Goal: Information Seeking & Learning: Learn about a topic

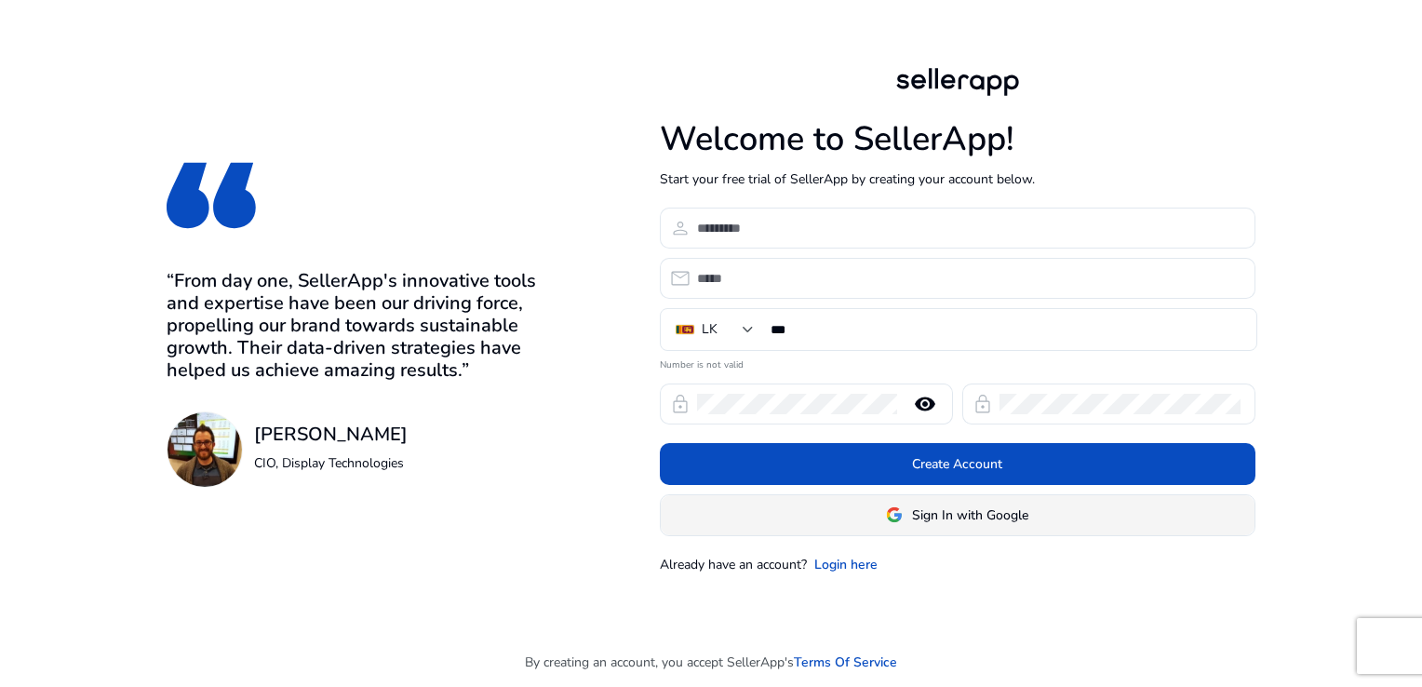
click at [980, 519] on span "Sign In with Google" at bounding box center [970, 515] width 116 height 20
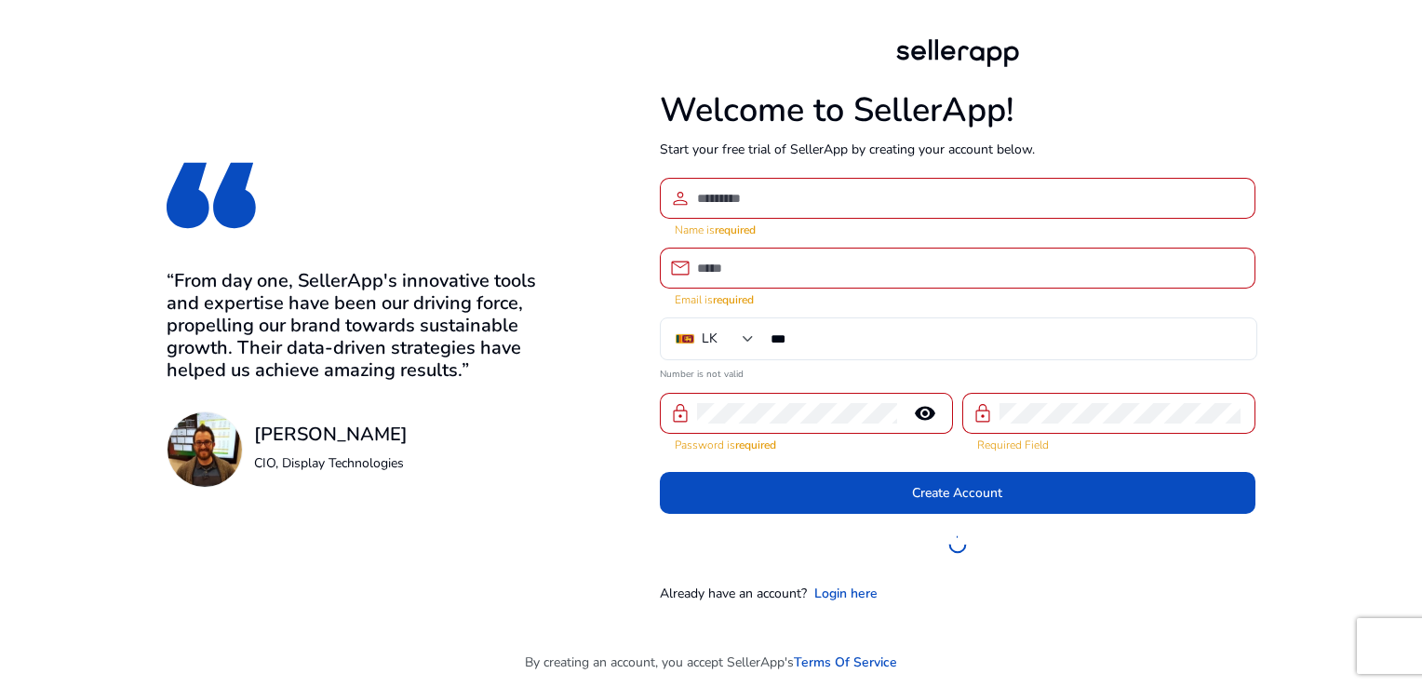
drag, startPoint x: 398, startPoint y: 61, endPoint x: 410, endPoint y: 53, distance: 14.7
click at [410, 53] on div "“From day one, SellerApp's innovative tools and expertise have been our driving…" at bounding box center [365, 319] width 397 height 638
click at [844, 590] on link "Login here" at bounding box center [845, 594] width 63 height 20
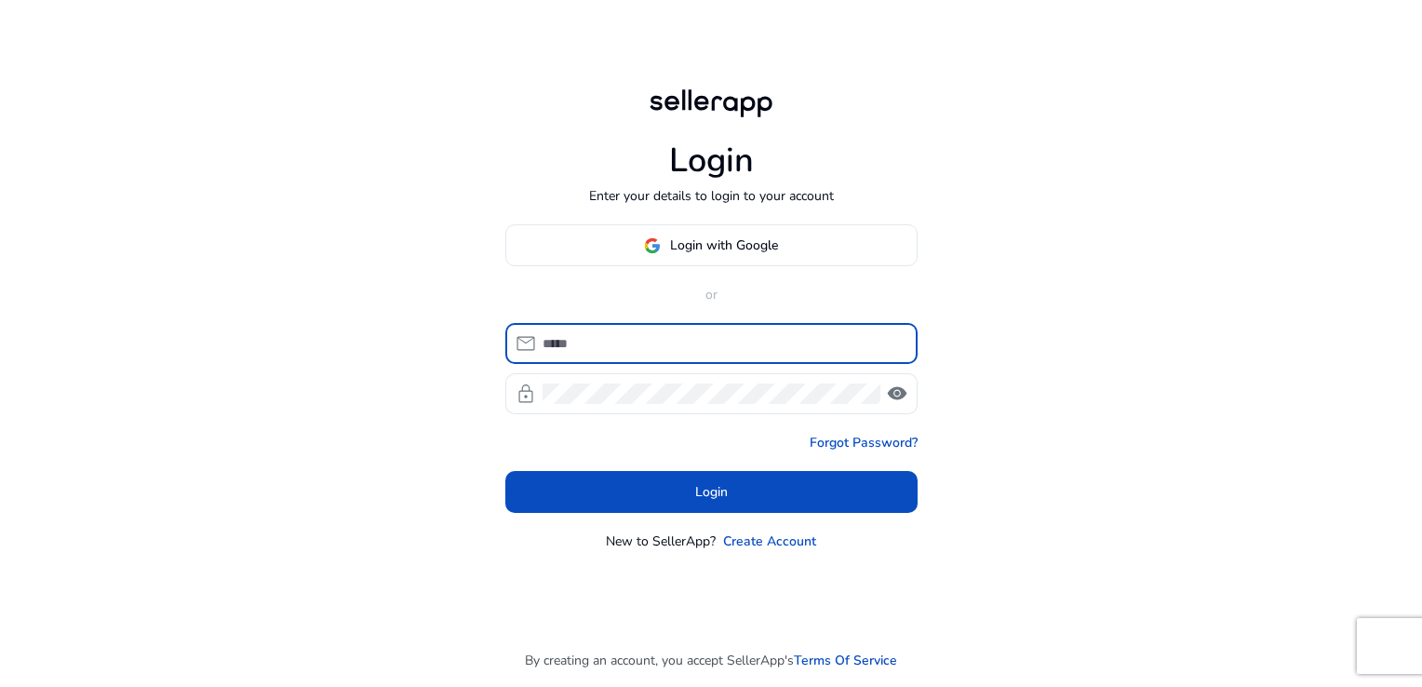
click at [611, 343] on input at bounding box center [723, 343] width 360 height 20
click at [697, 249] on span "Login with Google" at bounding box center [724, 245] width 108 height 20
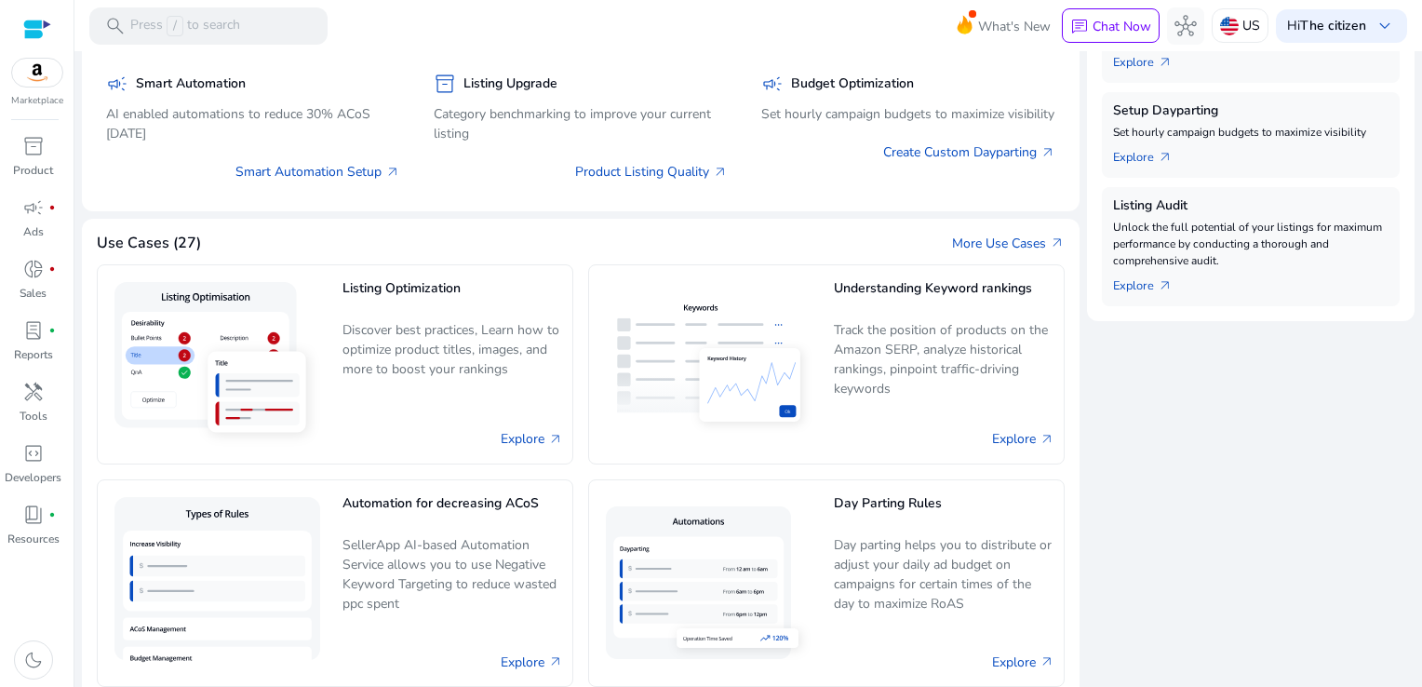
scroll to position [372, 0]
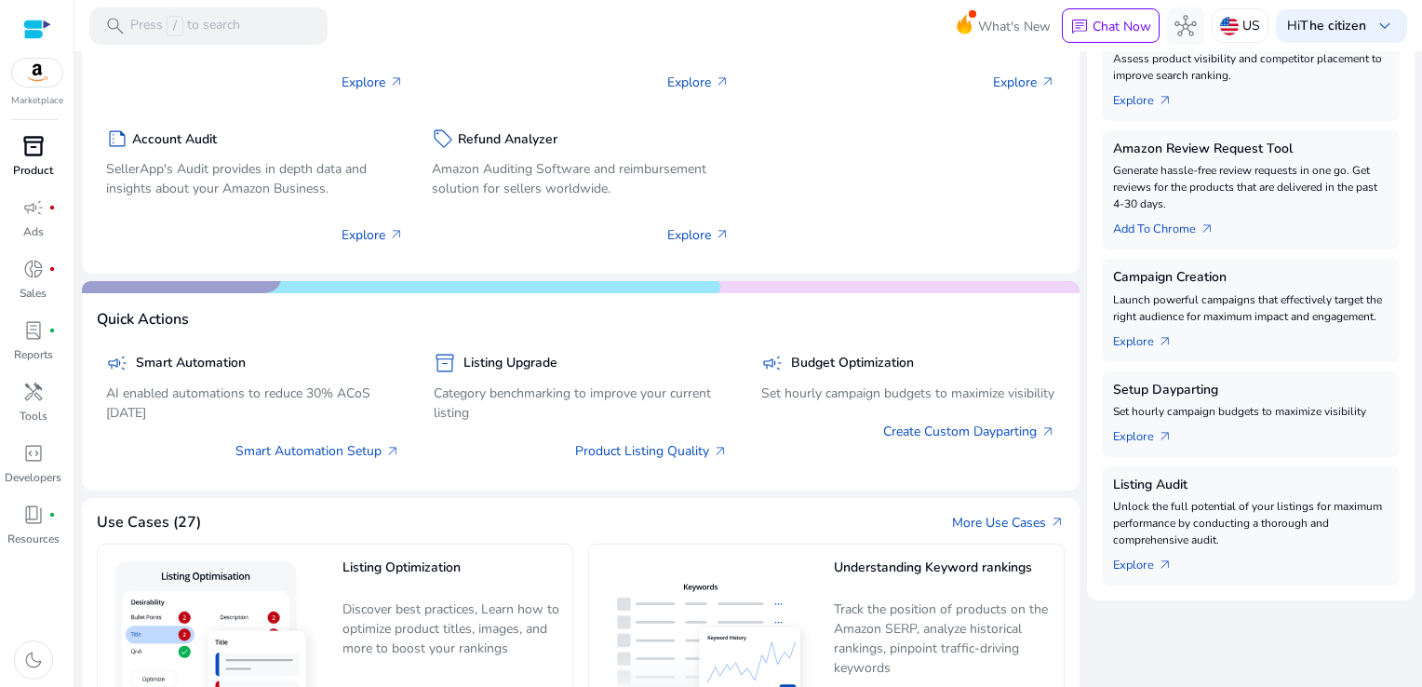
click at [31, 140] on span "inventory_2" at bounding box center [33, 146] width 22 height 22
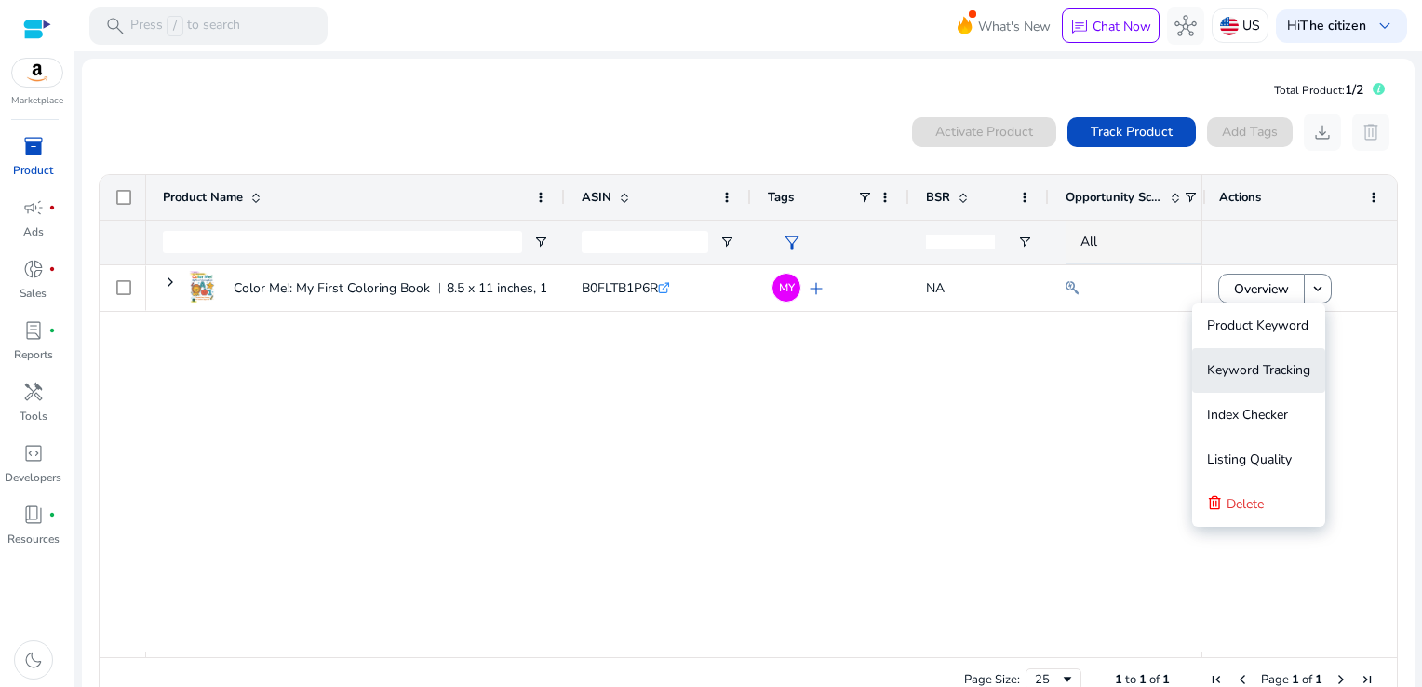
click at [1270, 368] on span "Keyword Tracking" at bounding box center [1258, 370] width 103 height 18
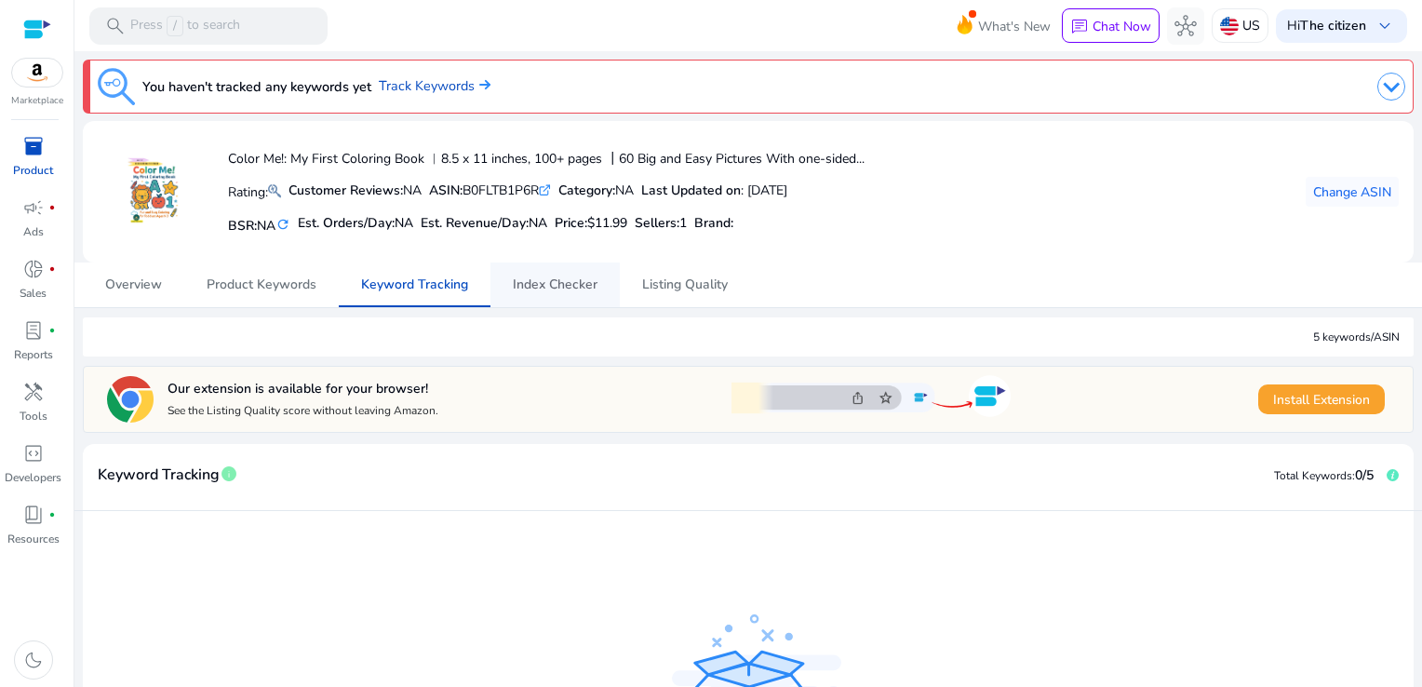
click at [571, 284] on span "Index Checker" at bounding box center [555, 284] width 85 height 13
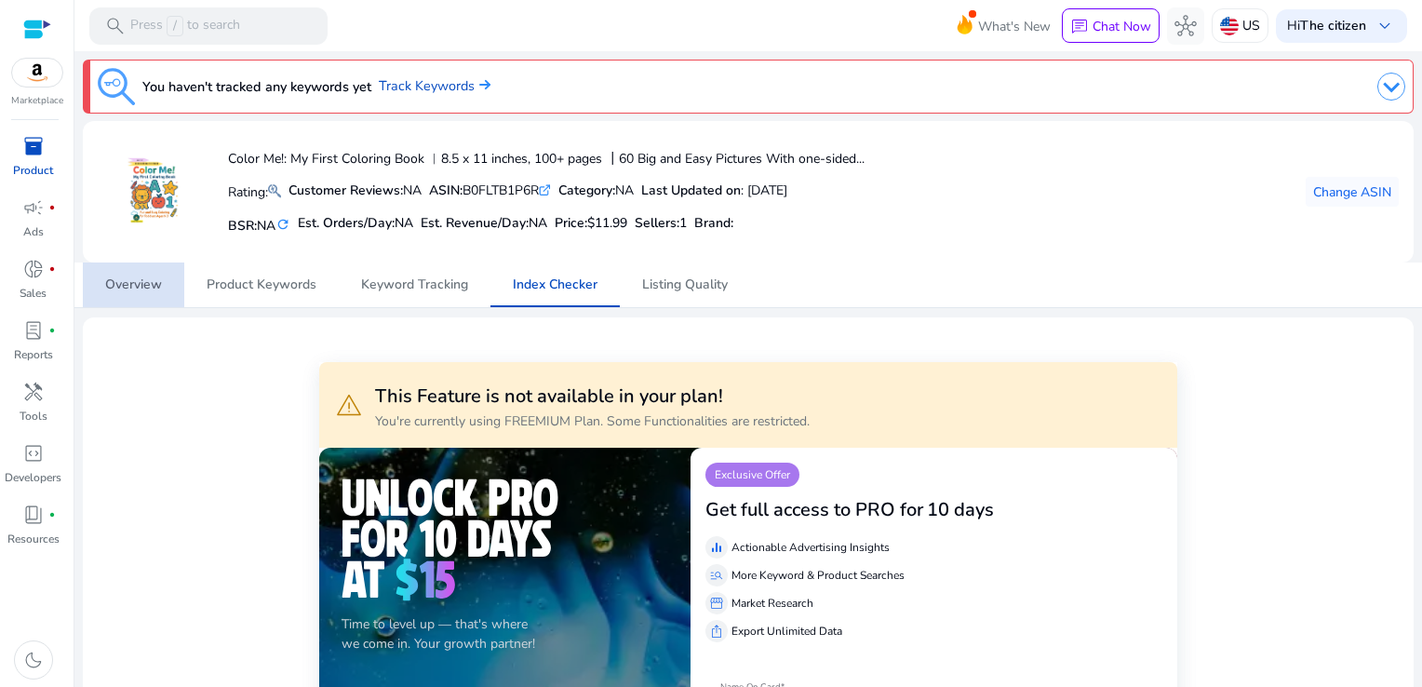
click at [128, 278] on span "Overview" at bounding box center [133, 284] width 57 height 13
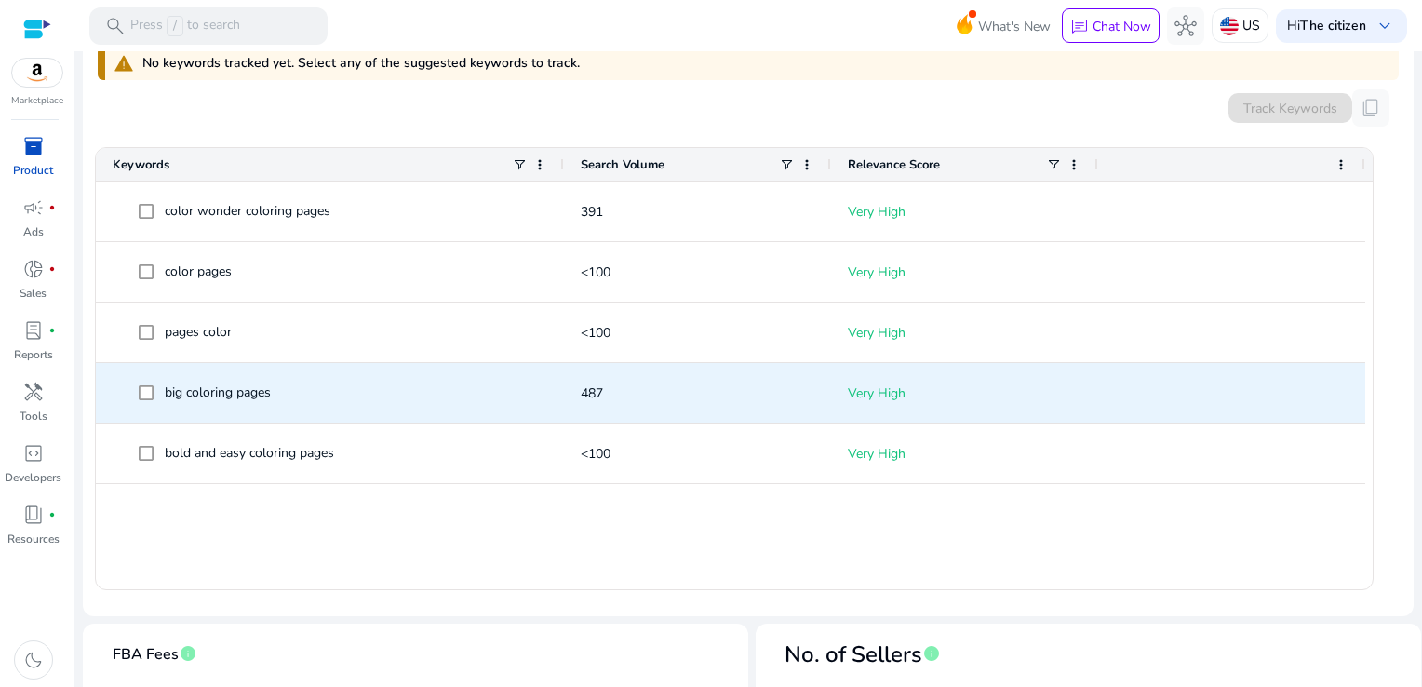
scroll to position [652, 0]
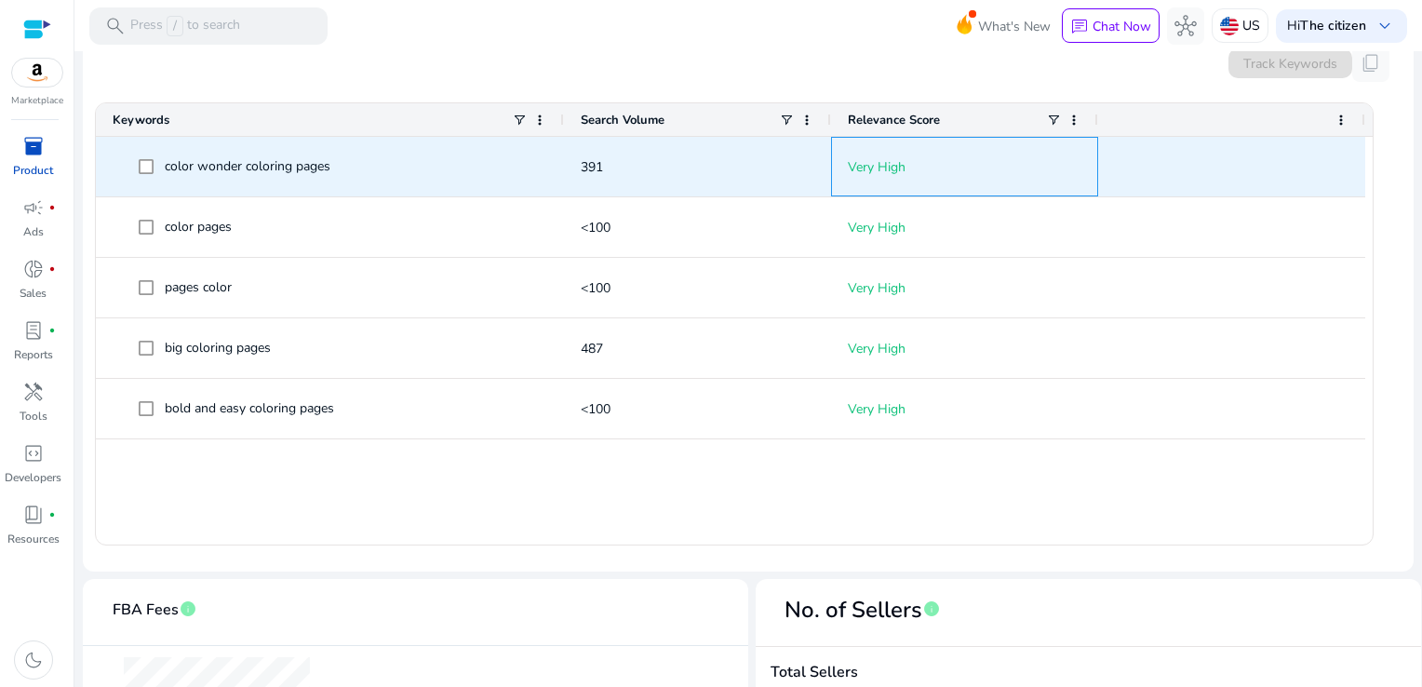
click at [893, 169] on p "Very High" at bounding box center [965, 167] width 234 height 38
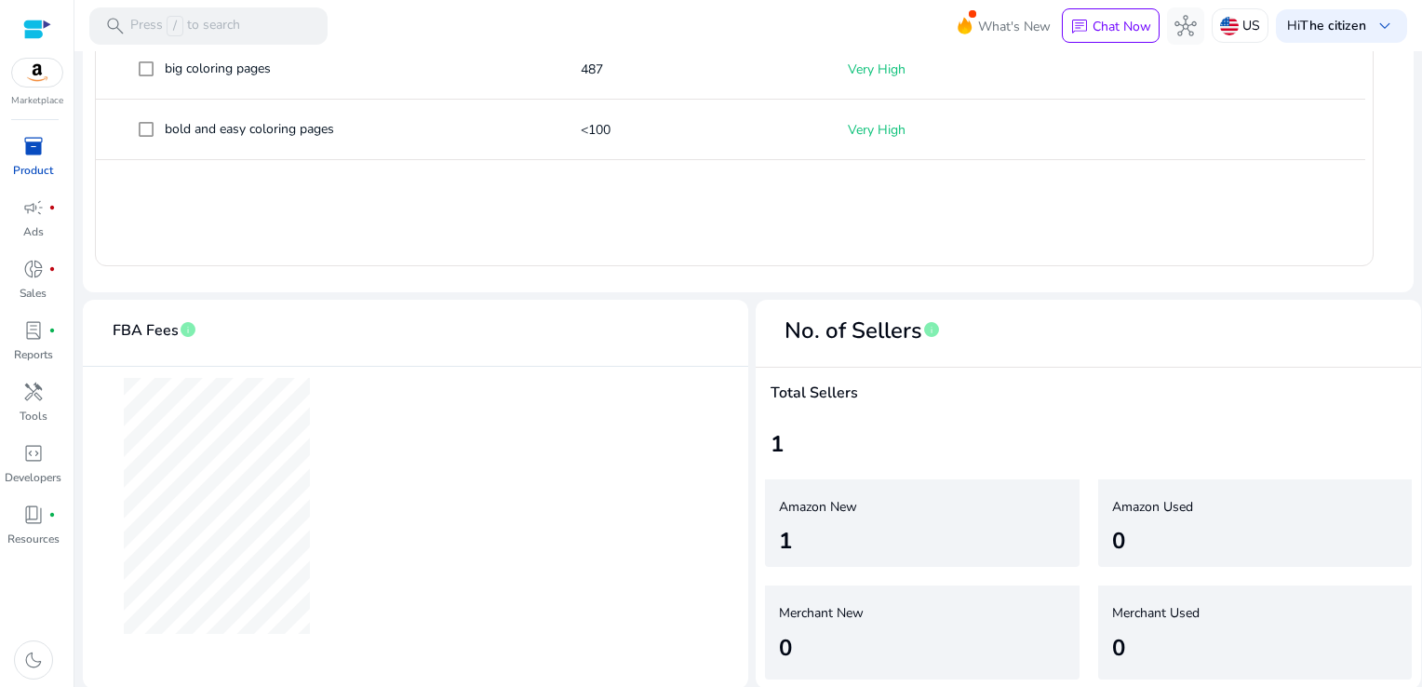
scroll to position [933, 0]
click at [811, 403] on div "Total Sellers 1" at bounding box center [1088, 417] width 665 height 102
drag, startPoint x: 811, startPoint y: 403, endPoint x: 822, endPoint y: 429, distance: 28.4
click at [822, 429] on div "1" at bounding box center [1089, 442] width 636 height 34
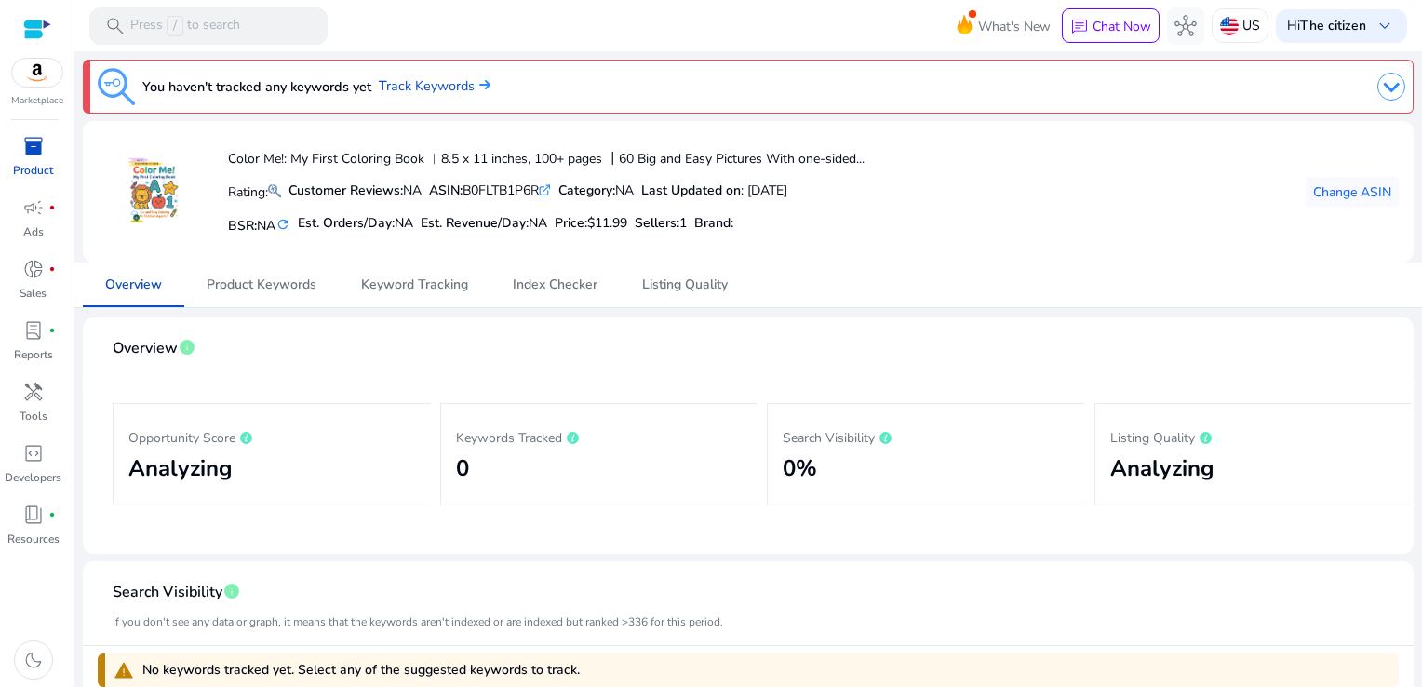
scroll to position [0, 0]
click at [290, 278] on span "Product Keywords" at bounding box center [262, 284] width 110 height 13
